Goal: Book appointment/travel/reservation

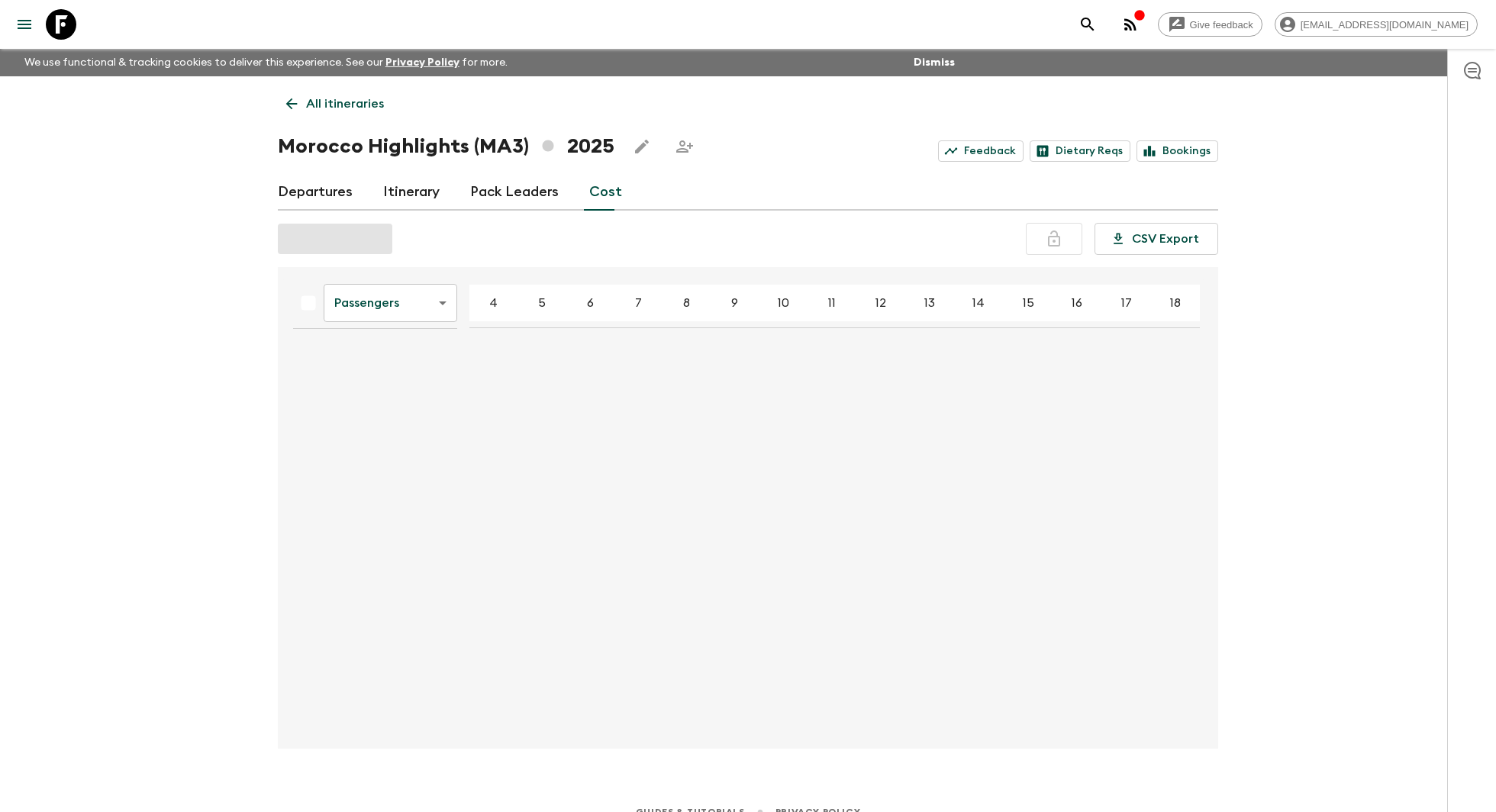
scroll to position [20, 0]
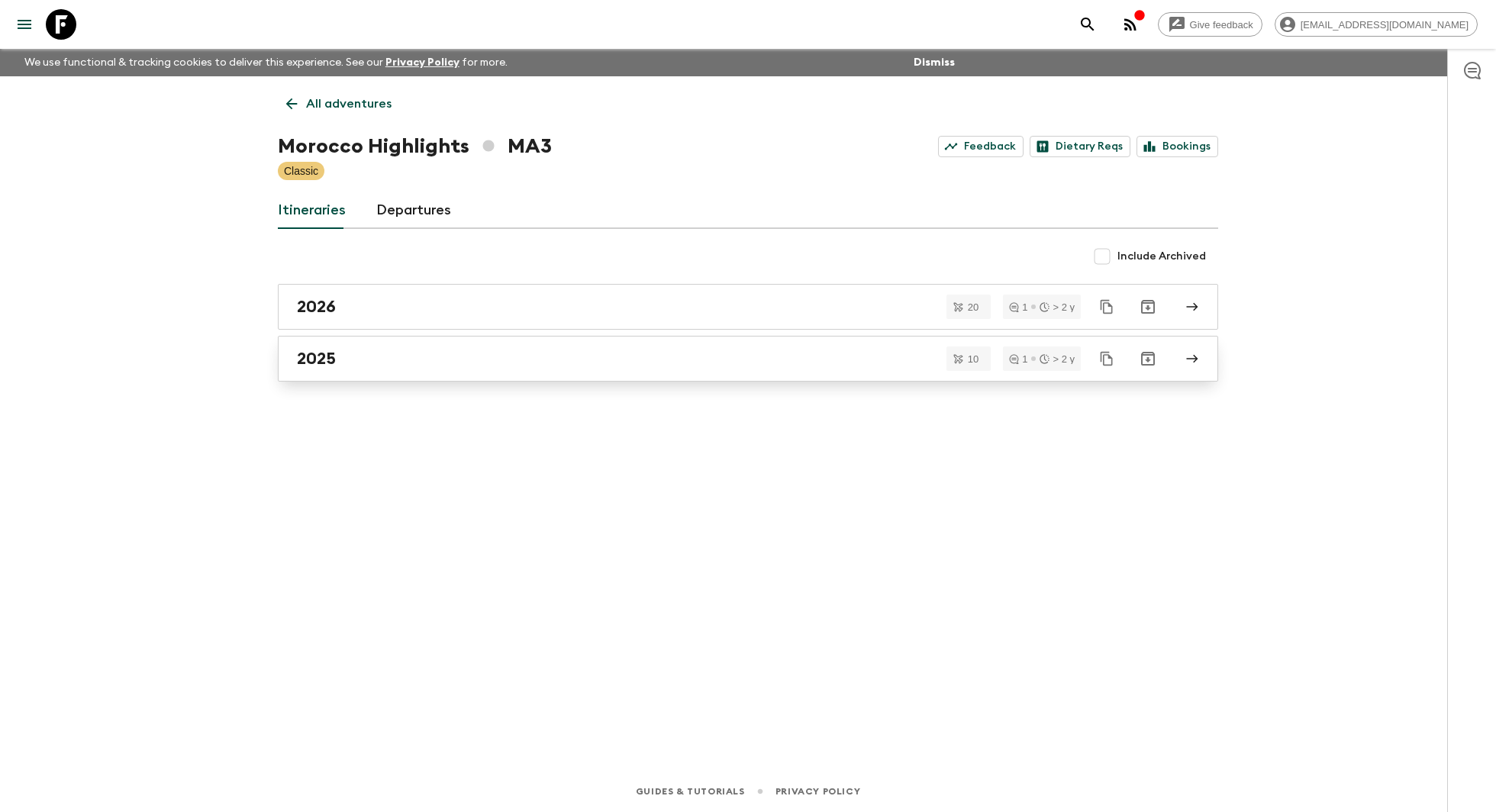
click at [357, 355] on div "2025" at bounding box center [733, 358] width 873 height 20
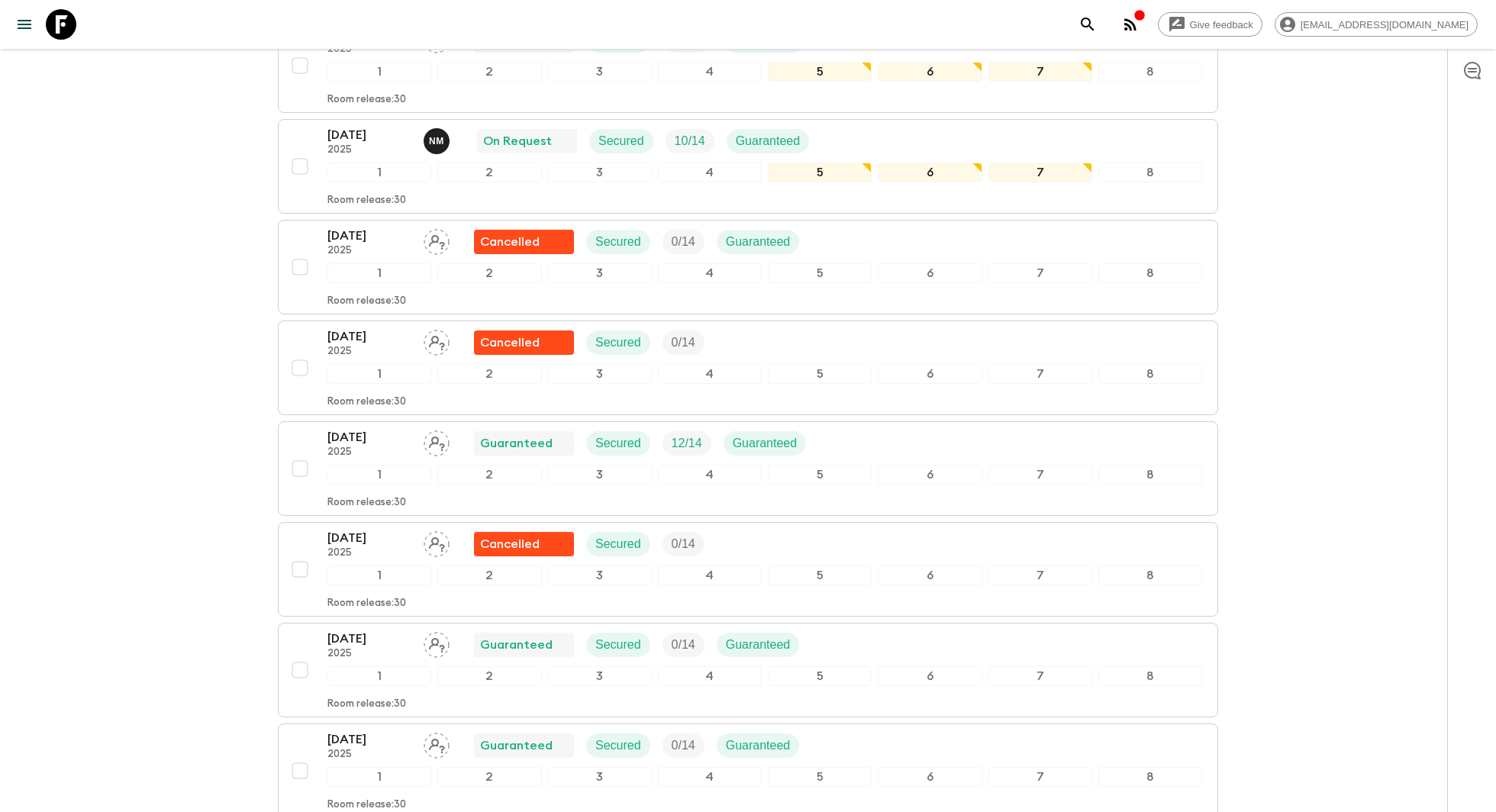
scroll to position [492, 0]
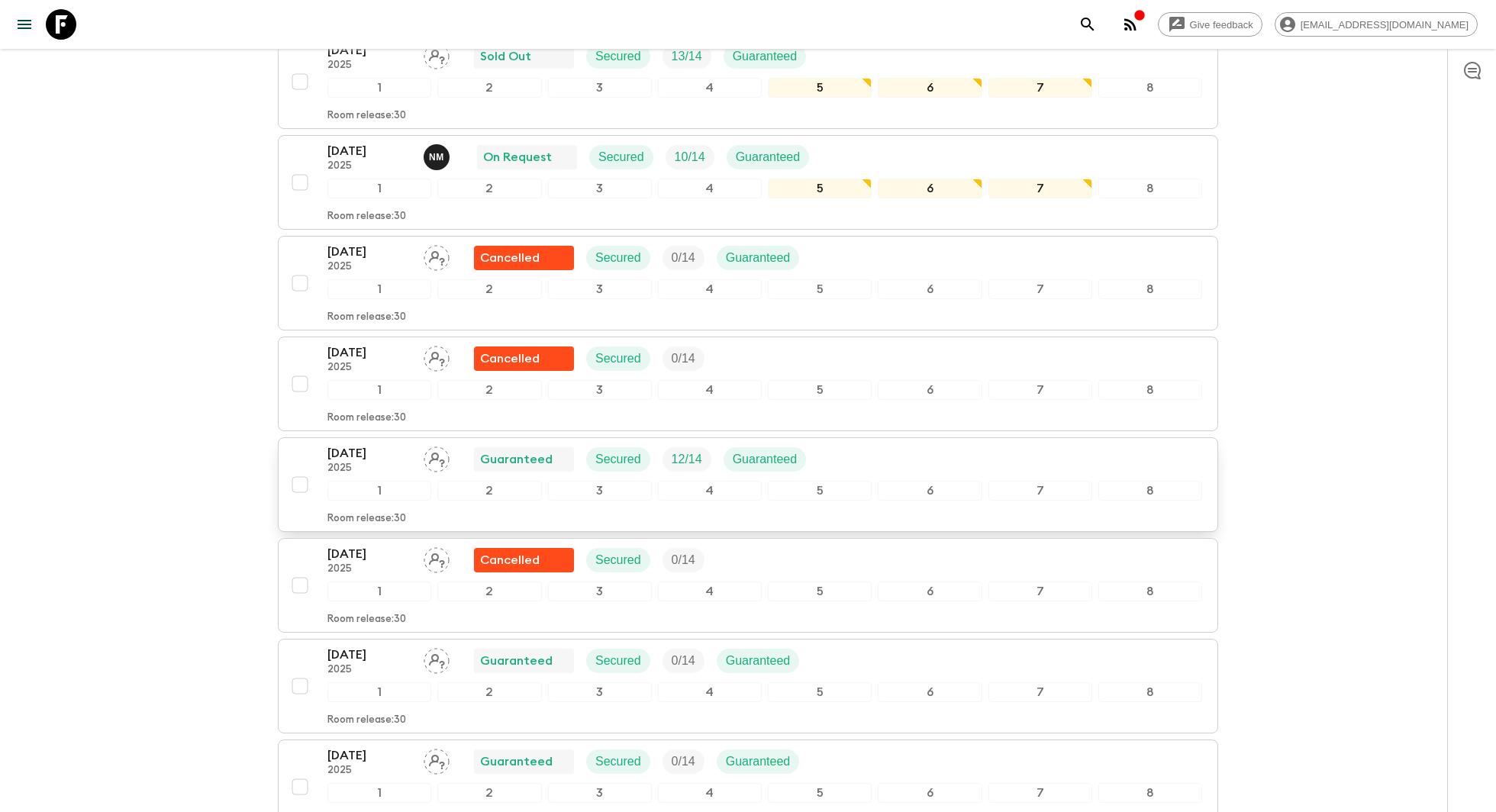
click at [619, 467] on div "[DATE] 2025 Guaranteed Secured 12 / 14 Guaranteed" at bounding box center [573, 459] width 491 height 31
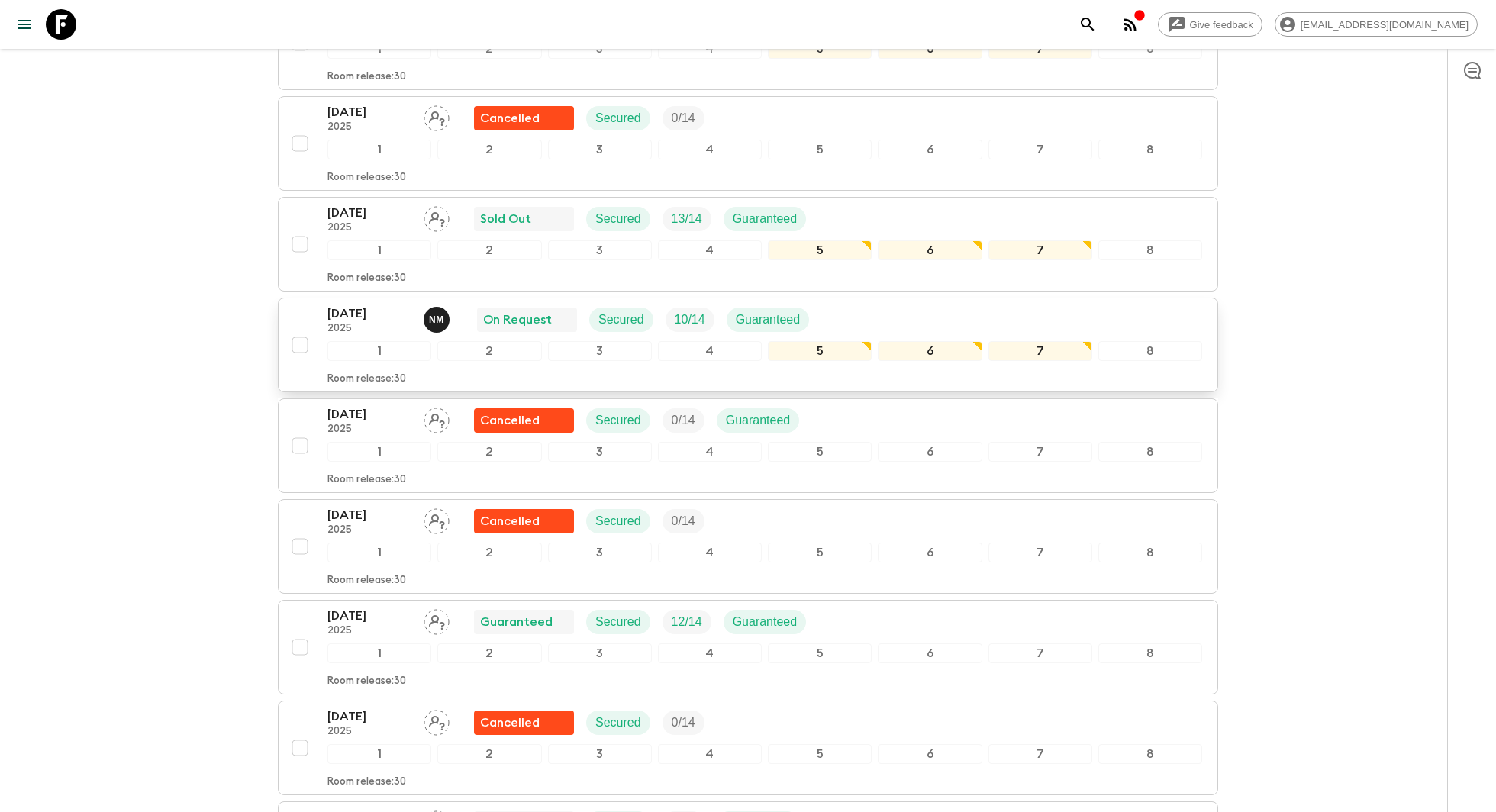
scroll to position [331, 0]
